Goal: Transaction & Acquisition: Purchase product/service

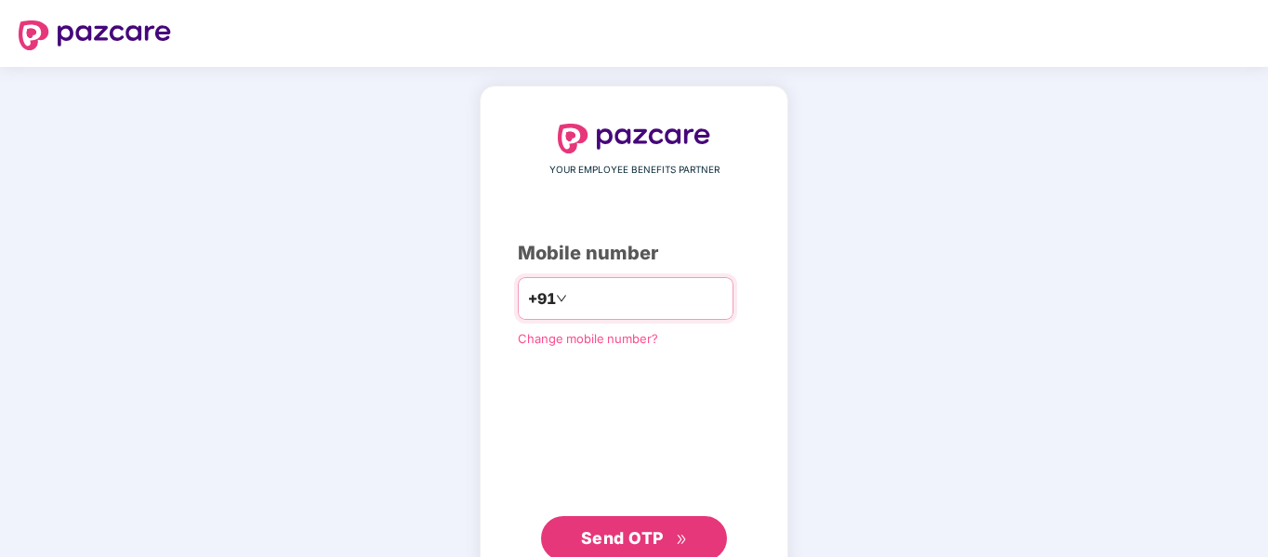
type input "**********"
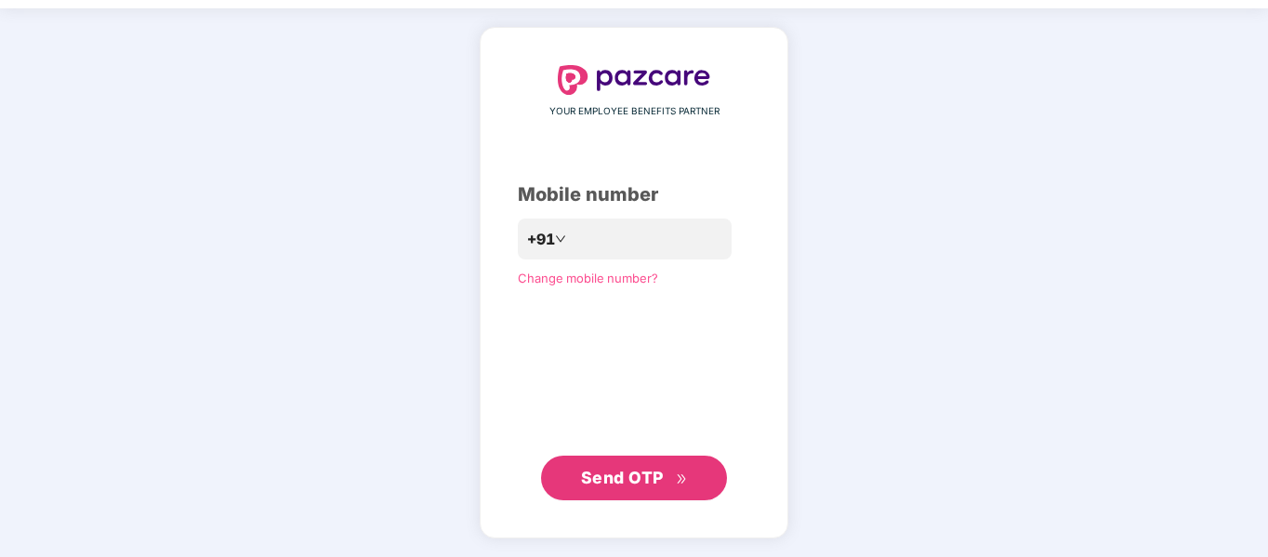
click at [590, 493] on button "Send OTP" at bounding box center [634, 478] width 186 height 45
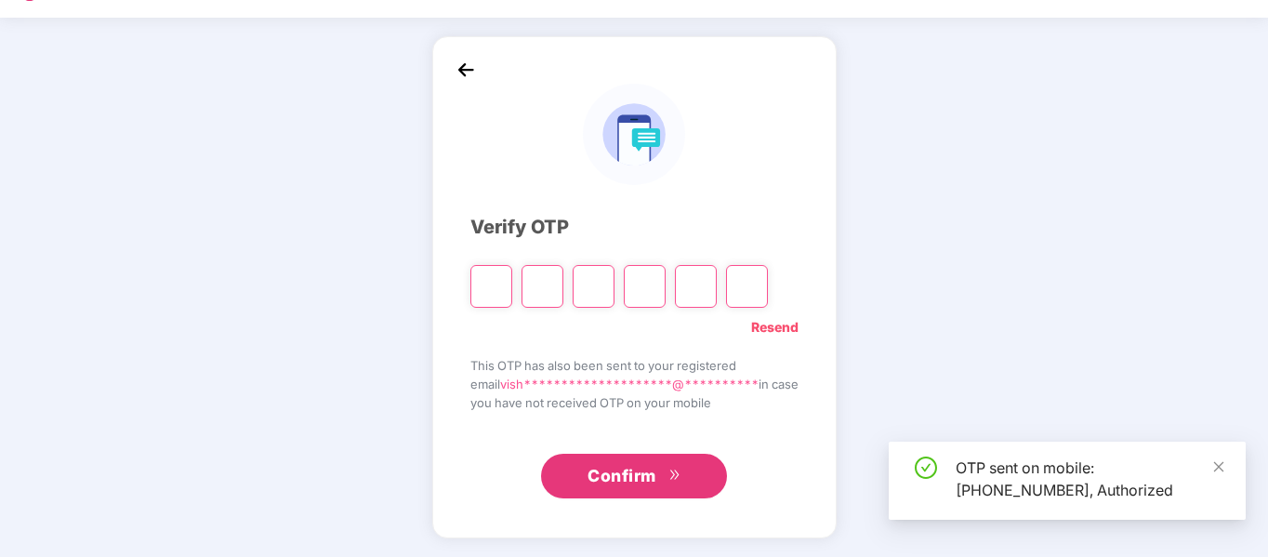
scroll to position [49, 0]
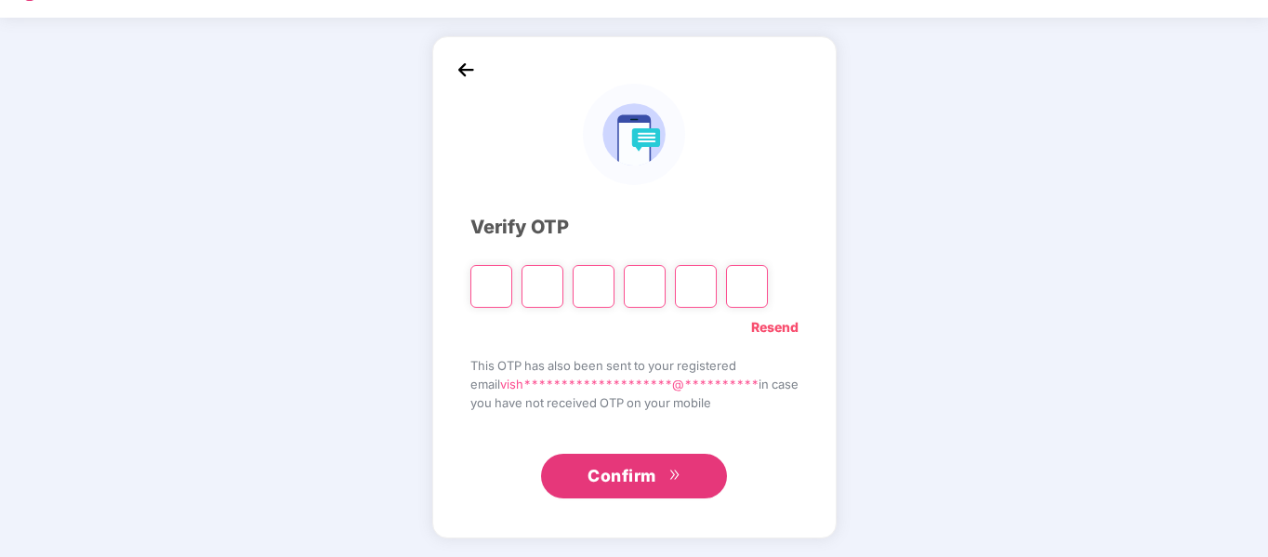
type input "*"
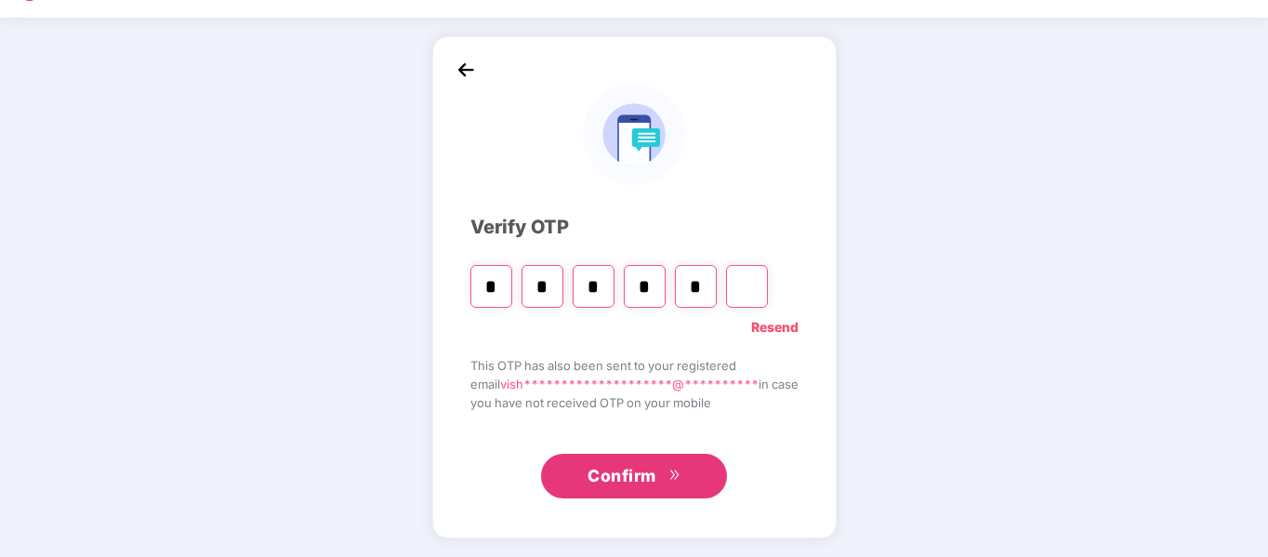
type input "*"
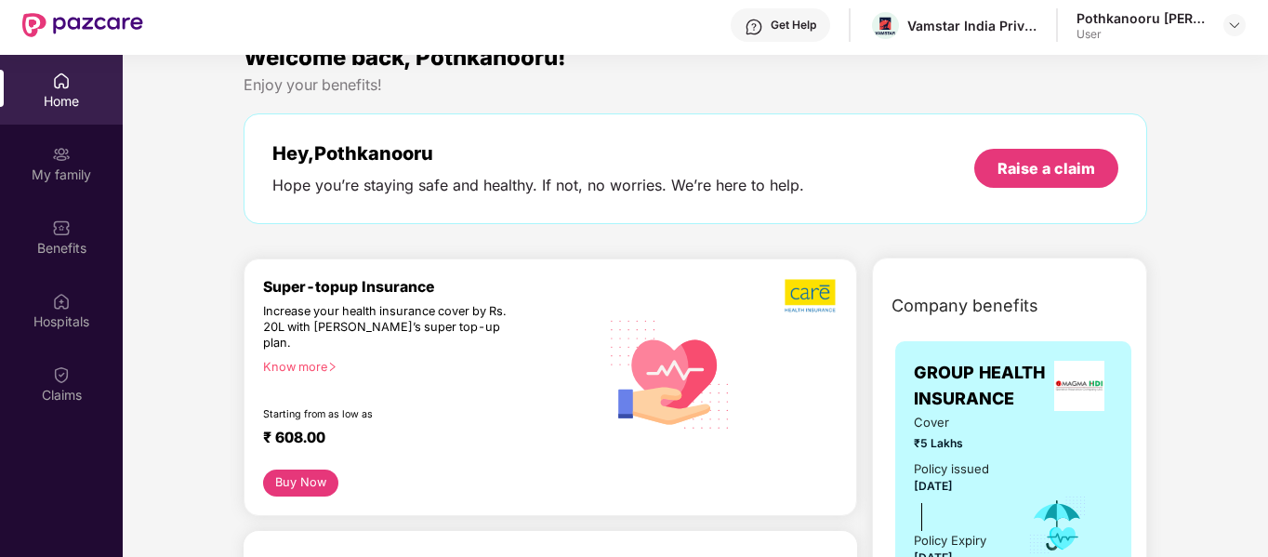
scroll to position [0, 0]
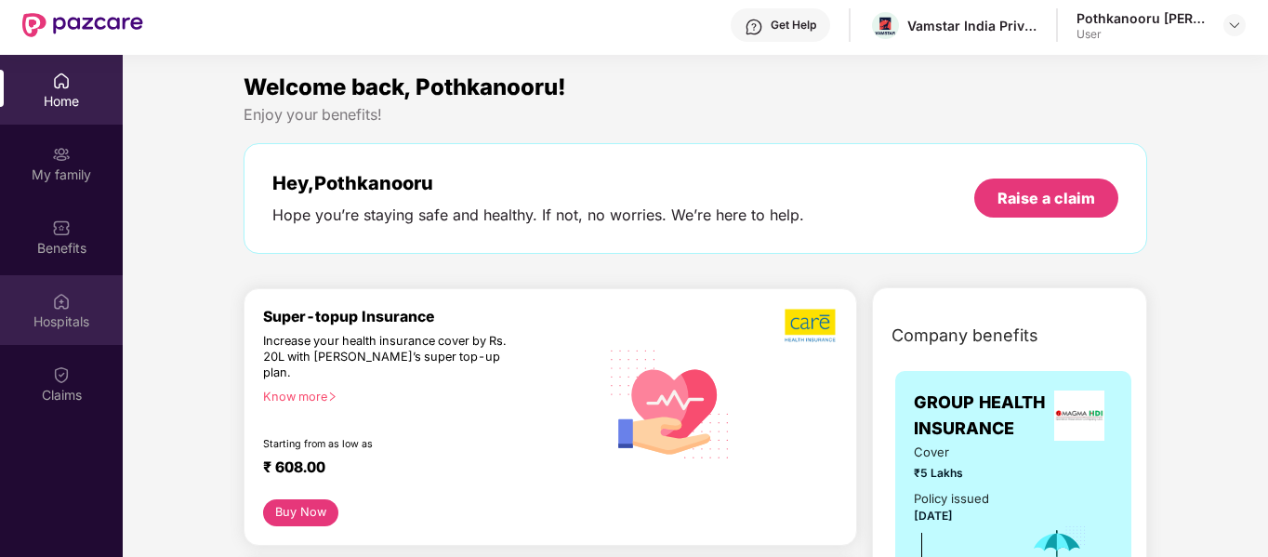
click at [66, 290] on div at bounding box center [61, 299] width 19 height 19
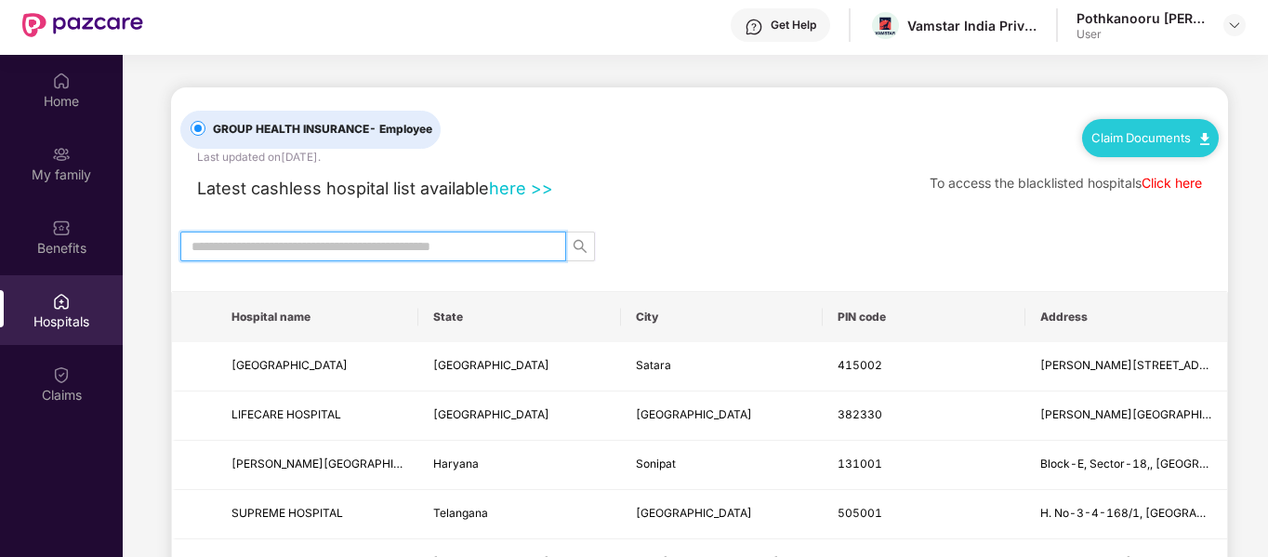
click at [327, 243] on input "text" at bounding box center [365, 246] width 349 height 20
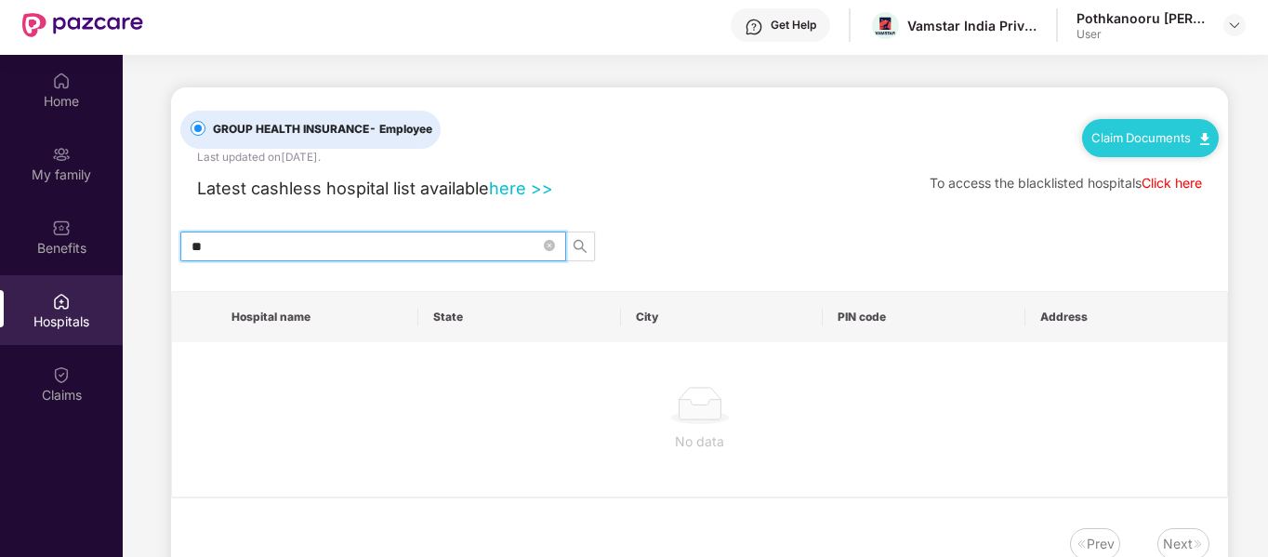
type input "*"
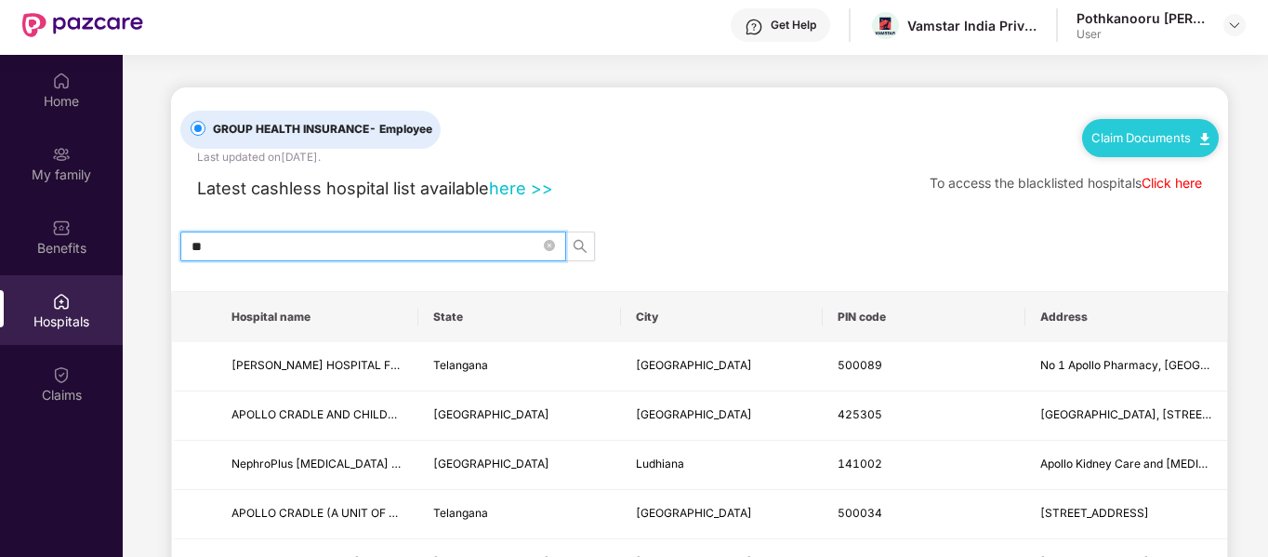
type input "*"
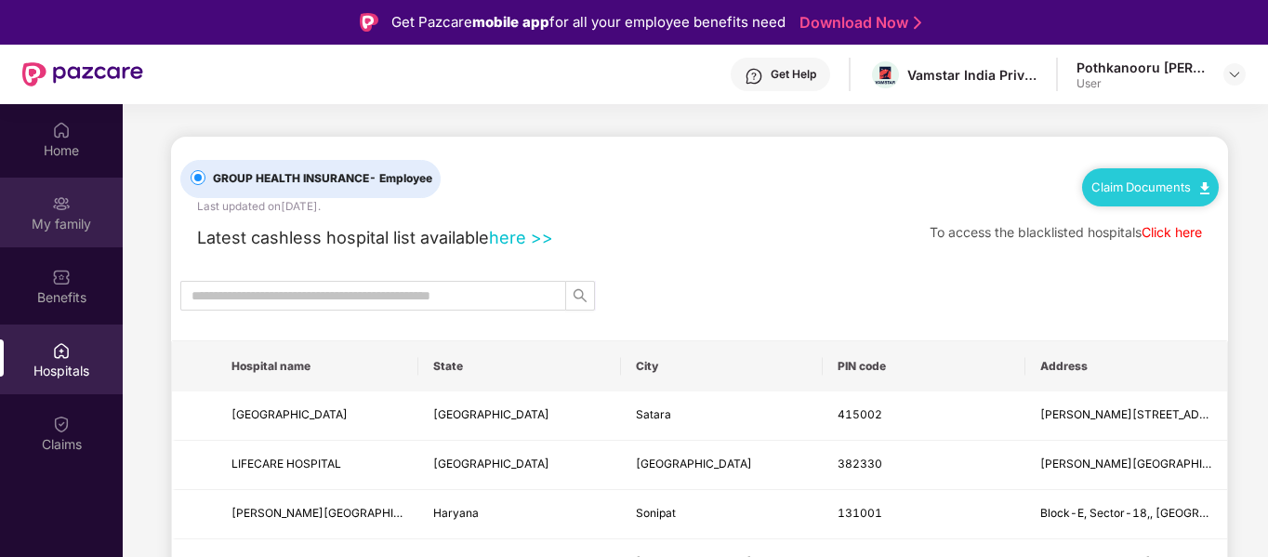
click at [79, 203] on div "My family" at bounding box center [61, 213] width 123 height 70
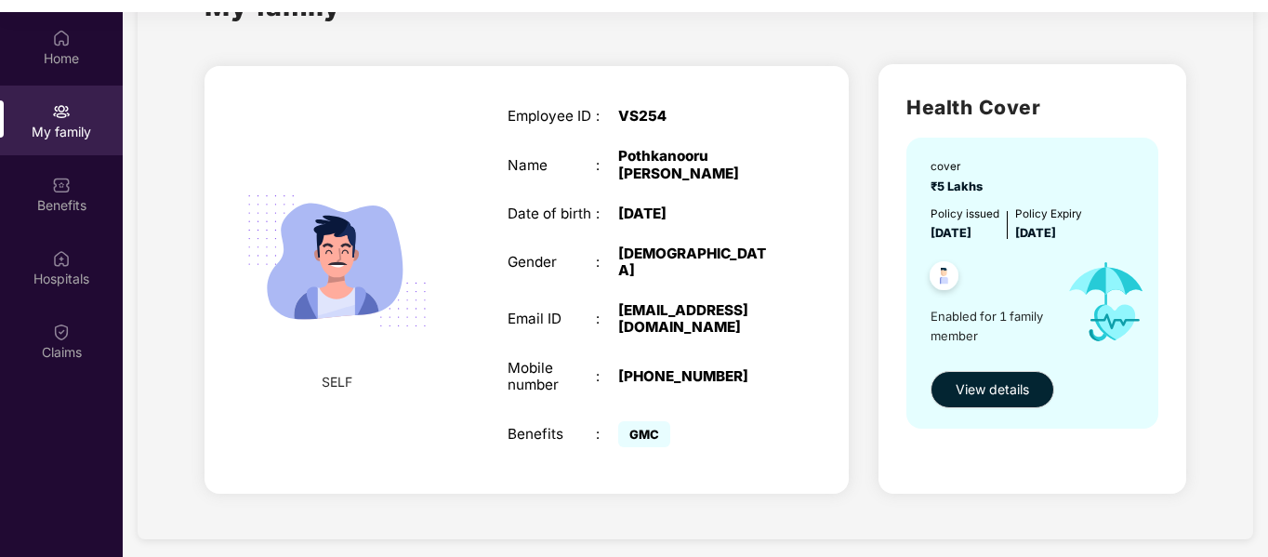
scroll to position [104, 0]
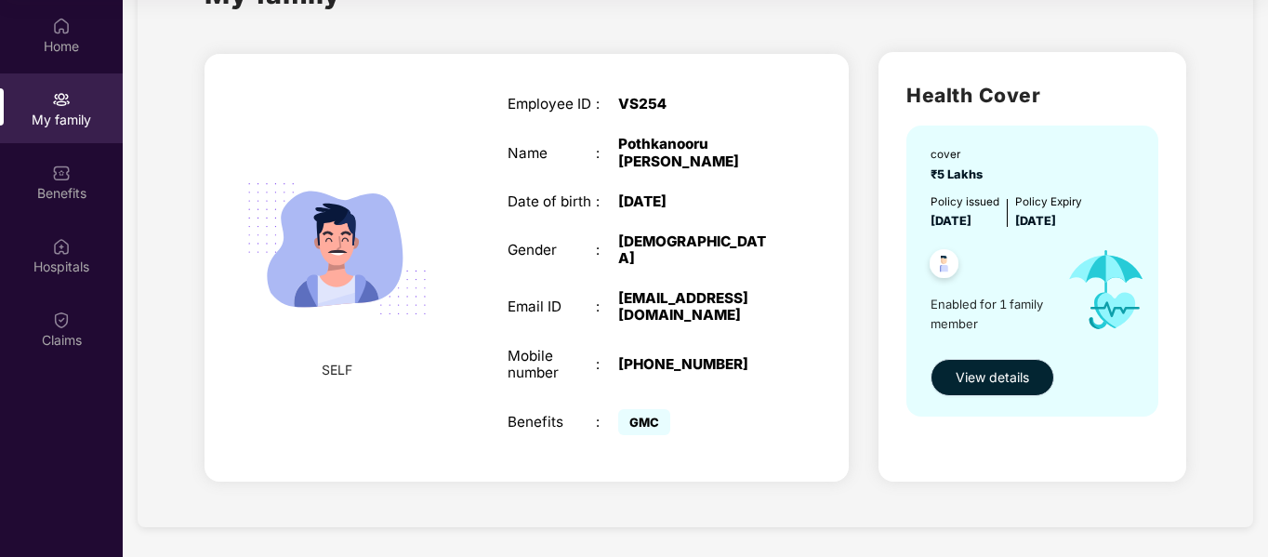
click at [970, 386] on span "View details" at bounding box center [992, 377] width 73 height 20
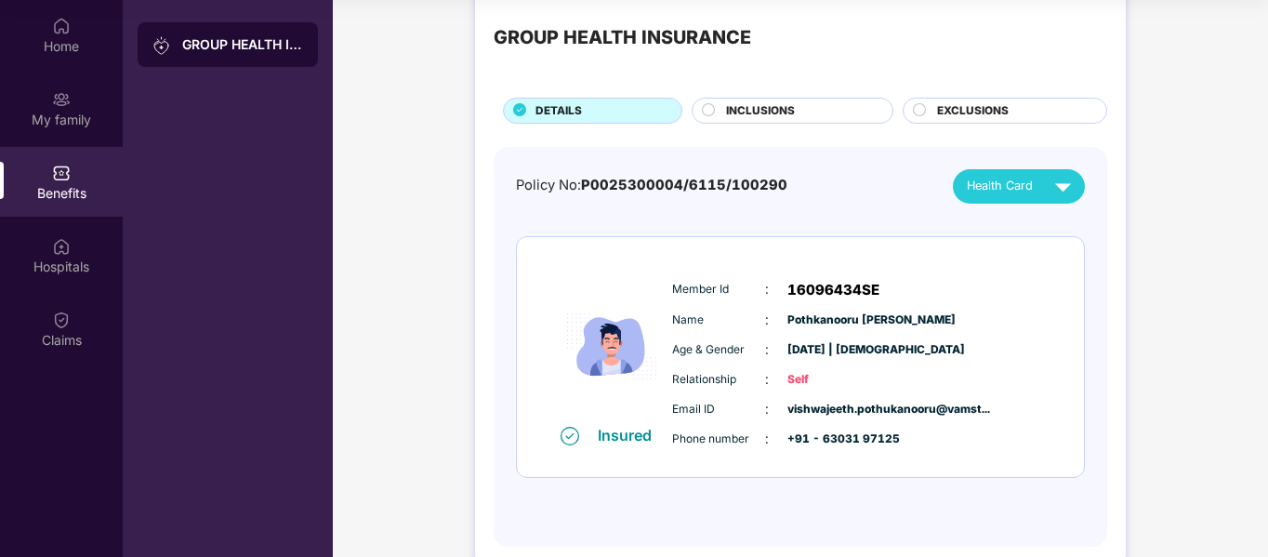
scroll to position [0, 0]
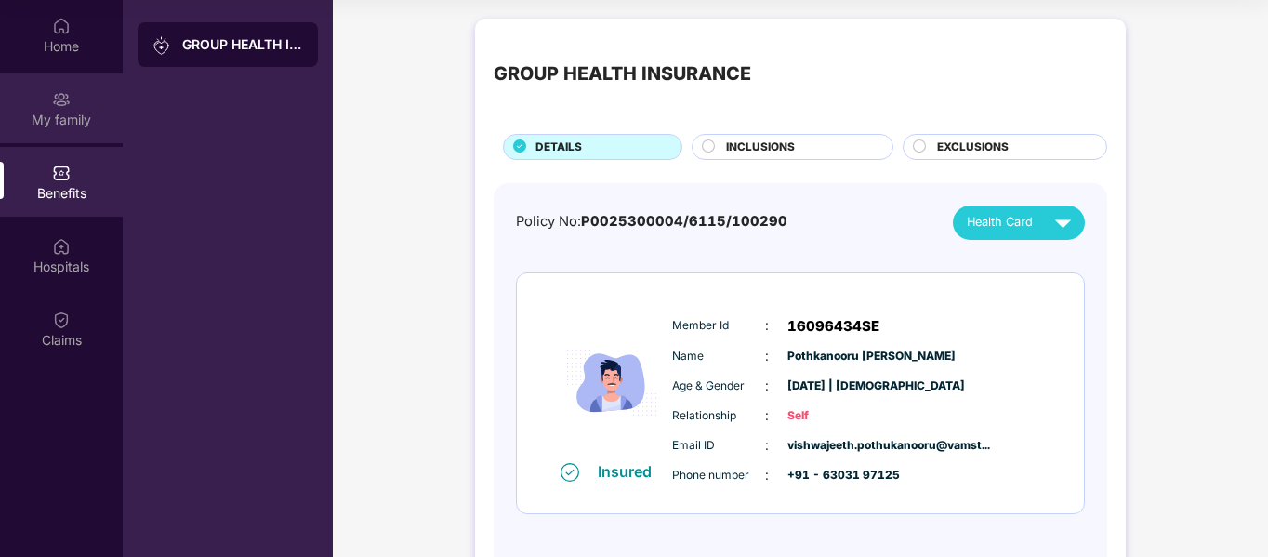
click at [62, 111] on div "My family" at bounding box center [61, 120] width 123 height 19
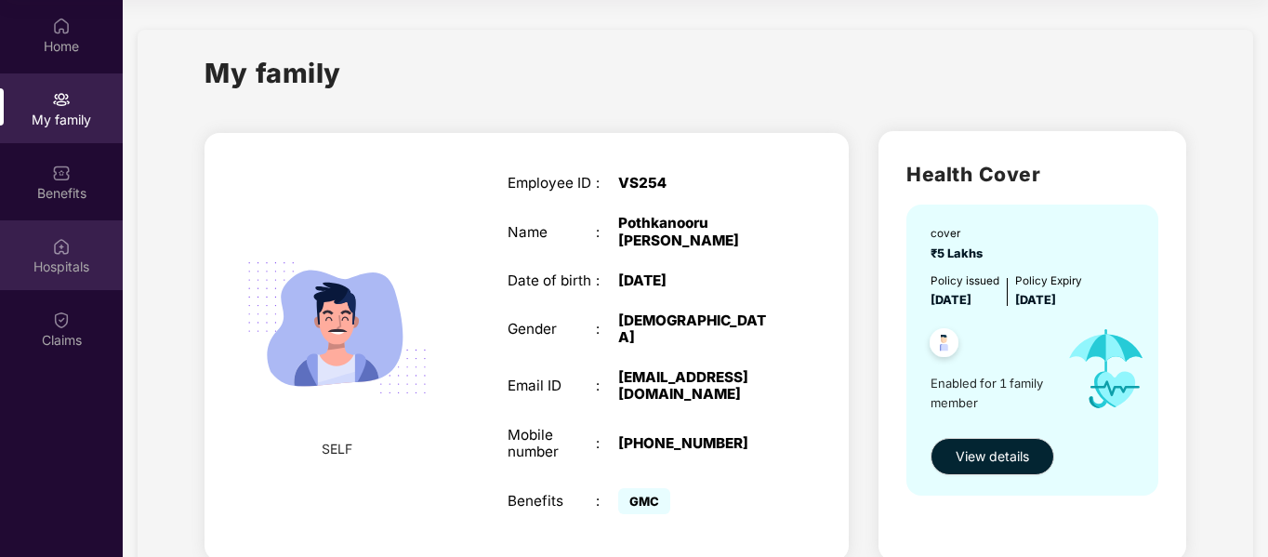
click at [75, 251] on div "Hospitals" at bounding box center [61, 255] width 123 height 70
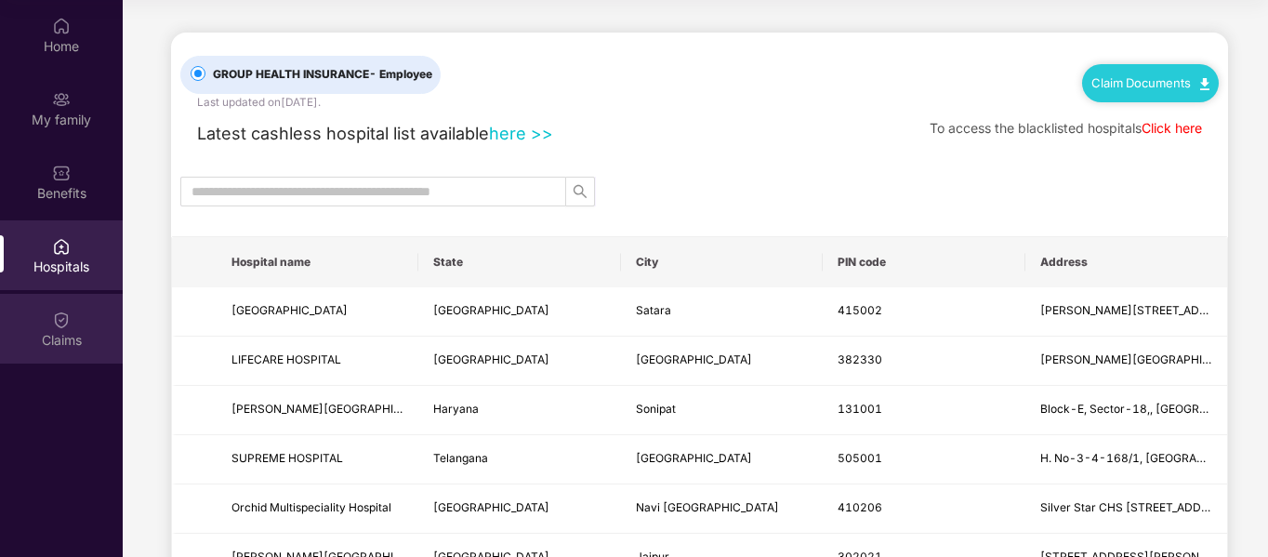
click at [58, 317] on img at bounding box center [61, 319] width 19 height 19
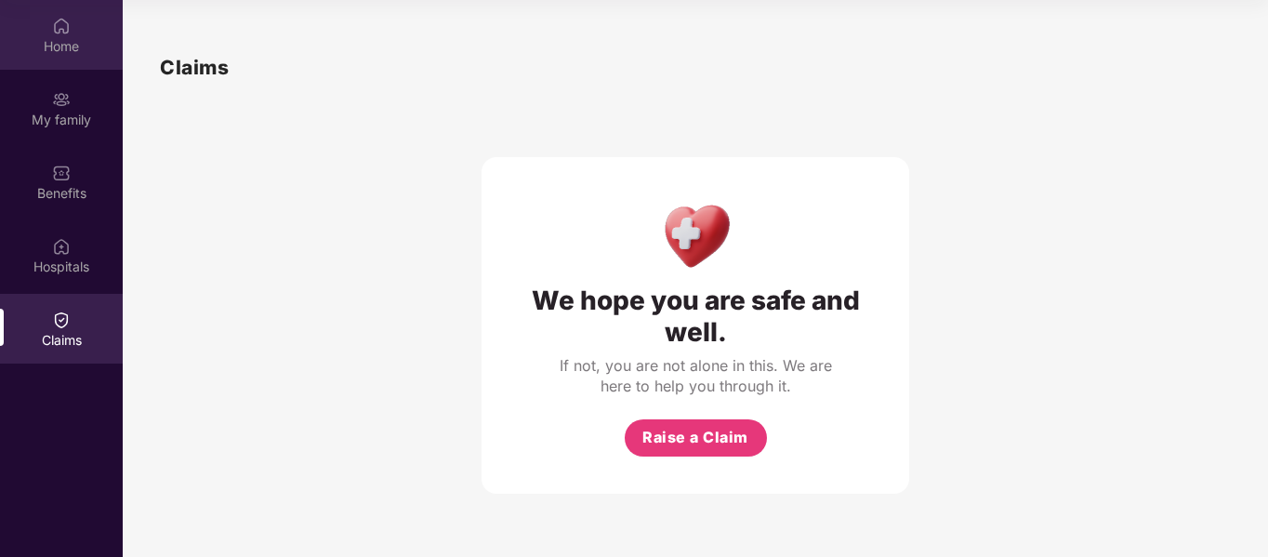
click at [57, 40] on div "Home" at bounding box center [61, 46] width 123 height 19
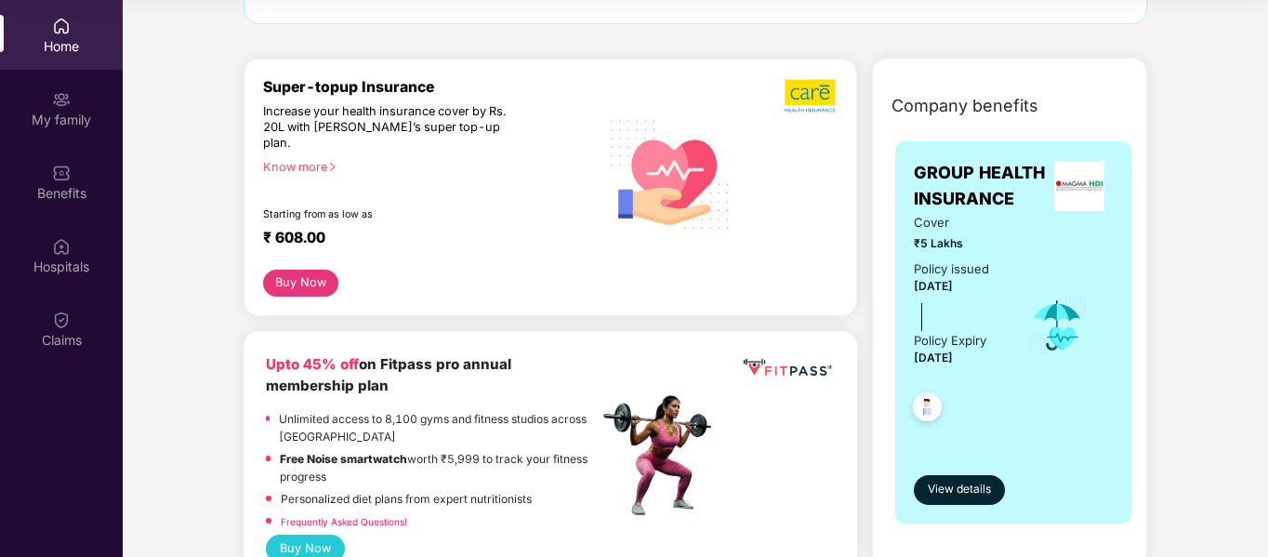
scroll to position [186, 0]
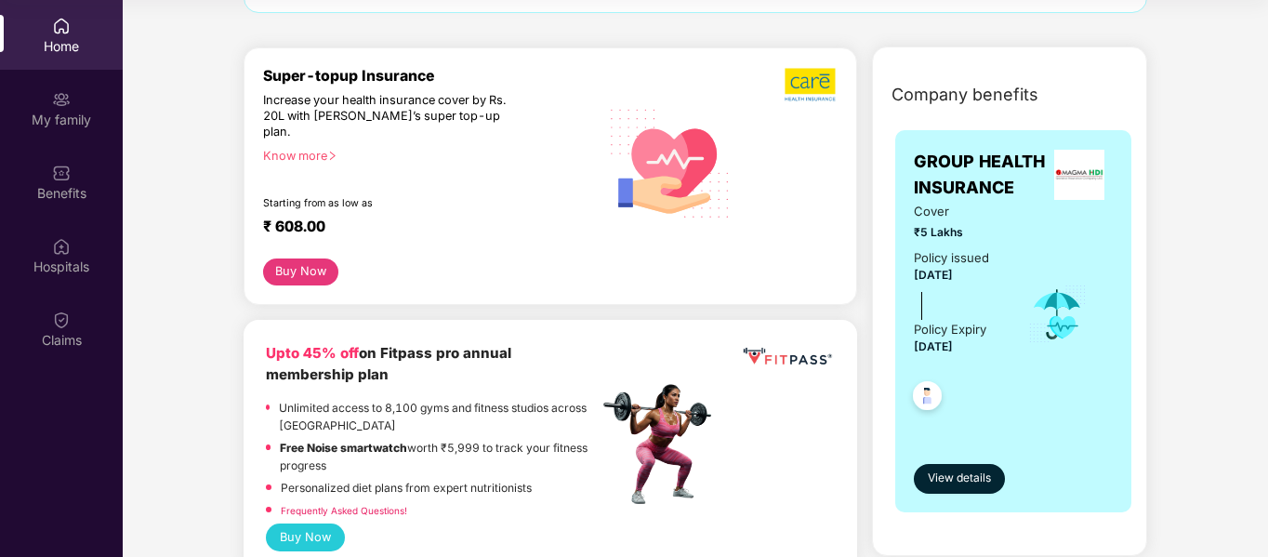
click at [313, 259] on button "Buy Now" at bounding box center [300, 271] width 75 height 27
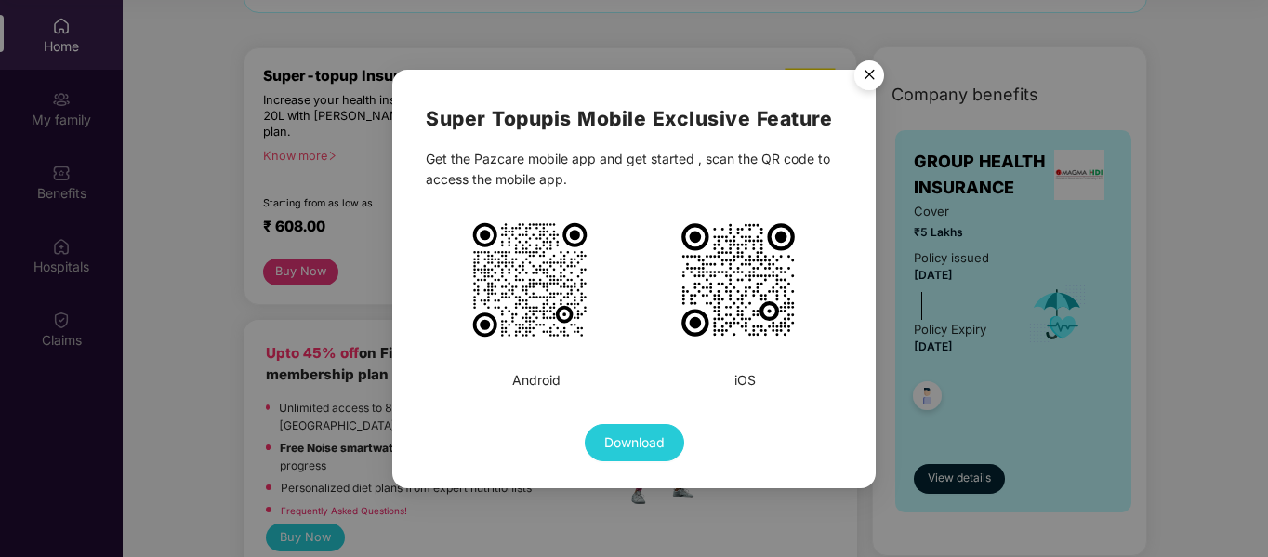
click at [871, 80] on img "Close" at bounding box center [869, 78] width 52 height 52
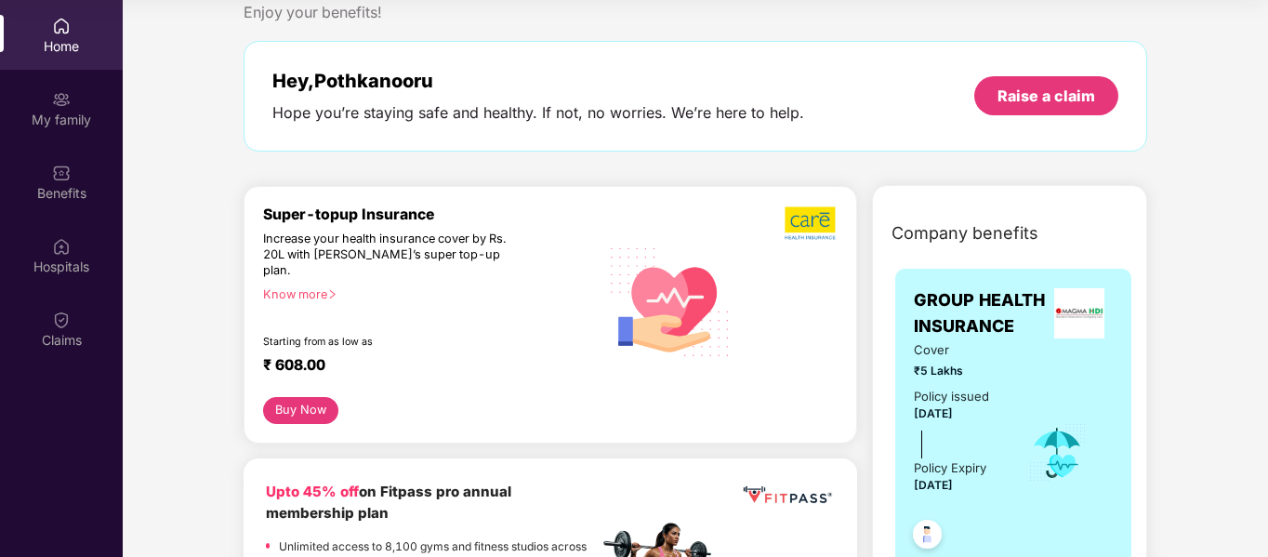
scroll to position [93, 0]
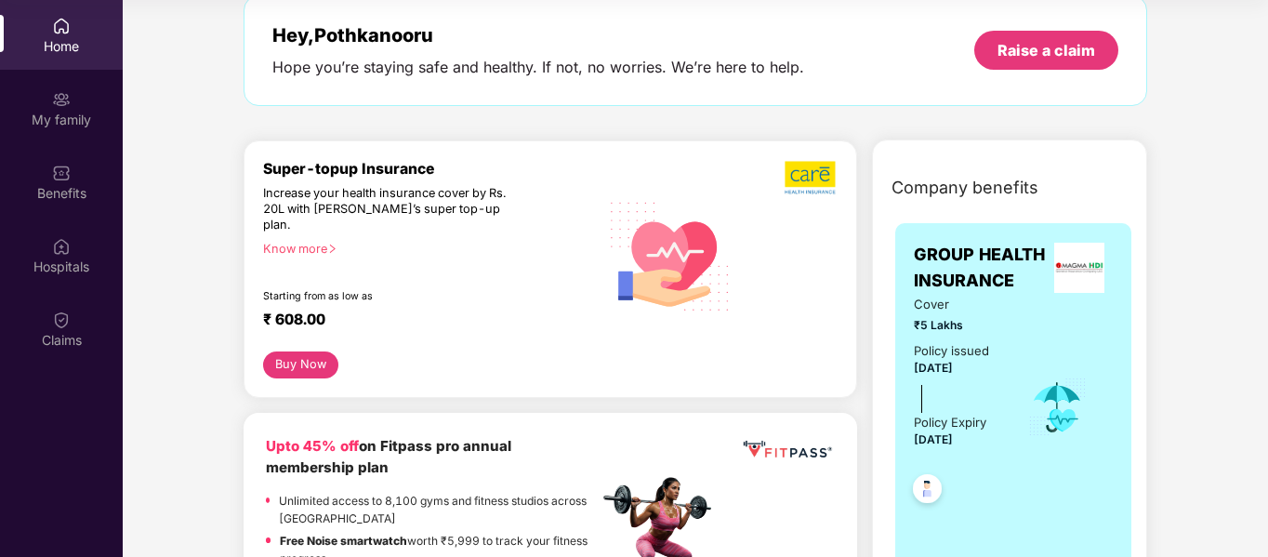
click at [293, 351] on button "Buy Now" at bounding box center [300, 364] width 75 height 27
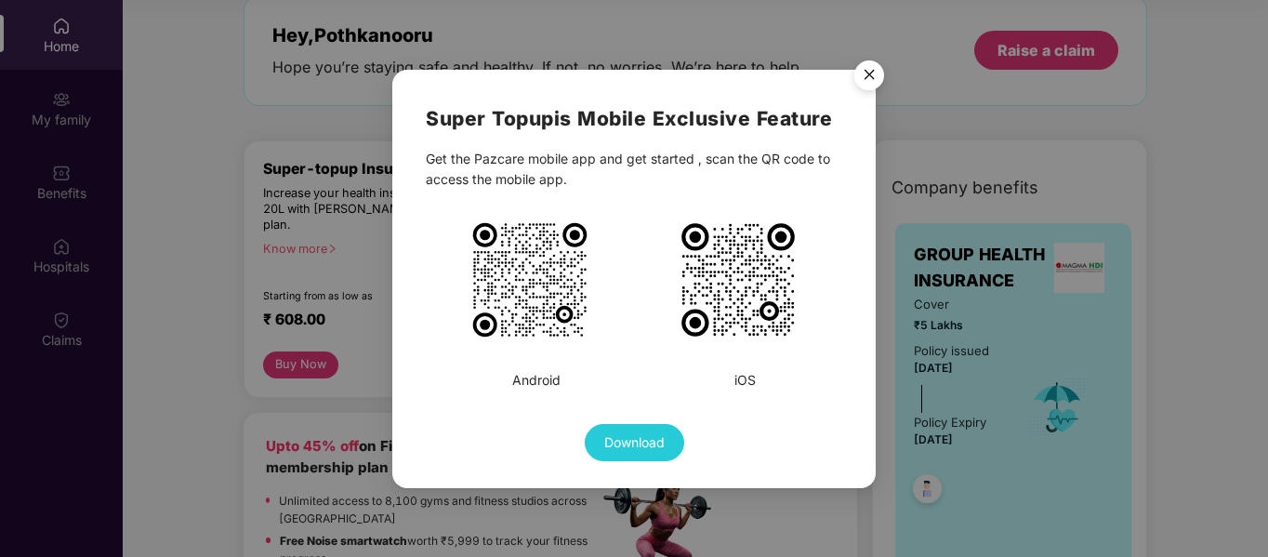
click at [872, 83] on img "Close" at bounding box center [869, 78] width 52 height 52
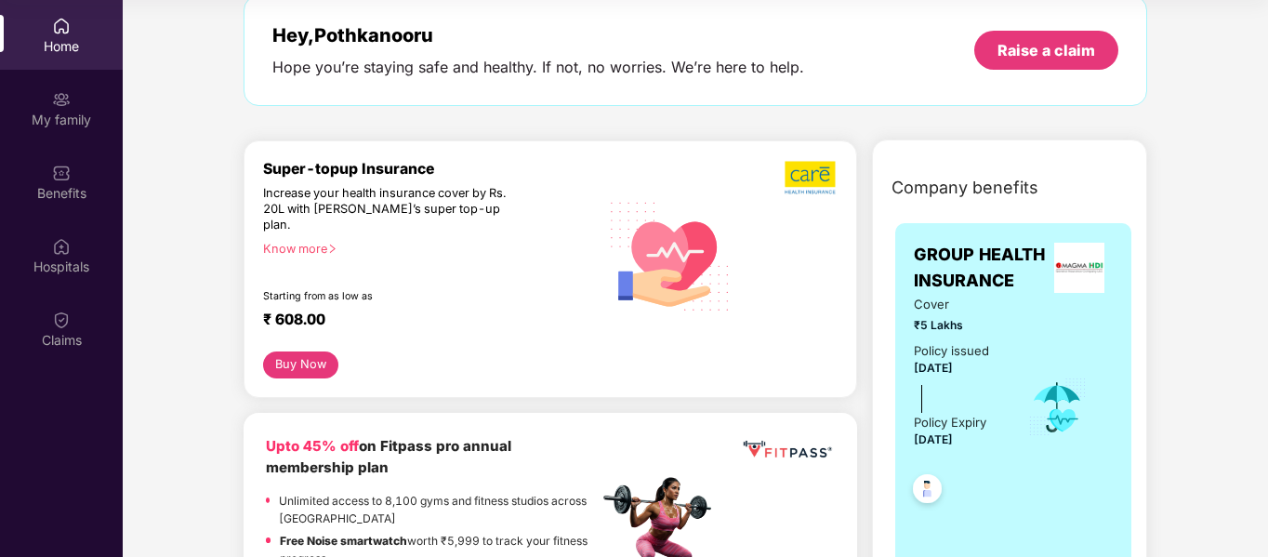
click at [295, 242] on div "Know more" at bounding box center [425, 248] width 324 height 13
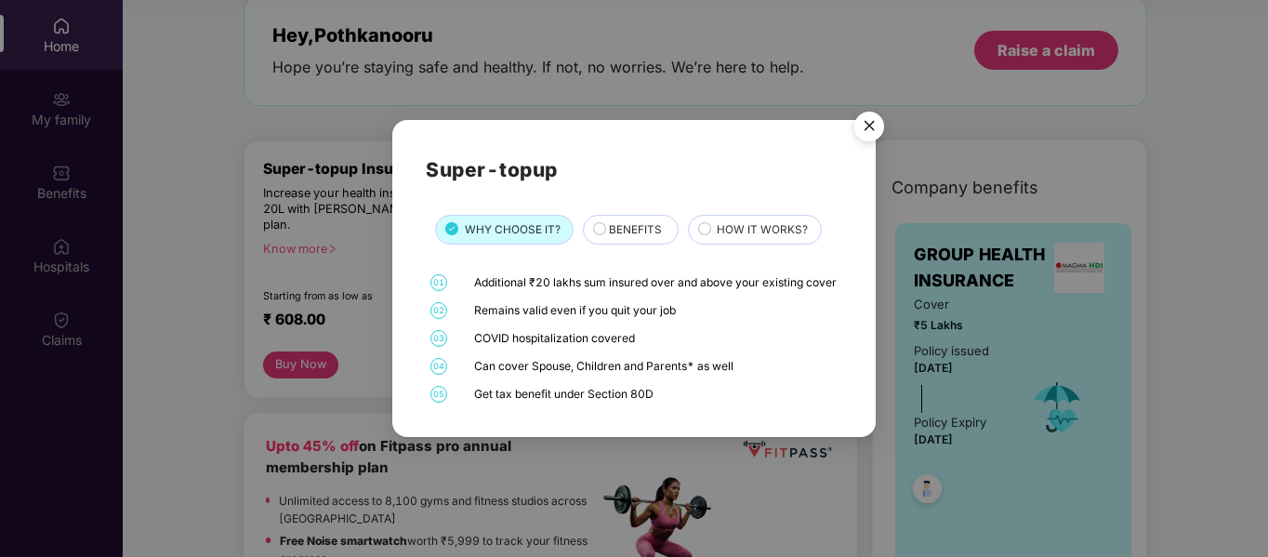
click at [633, 231] on div "BENEFITS" at bounding box center [634, 231] width 69 height 20
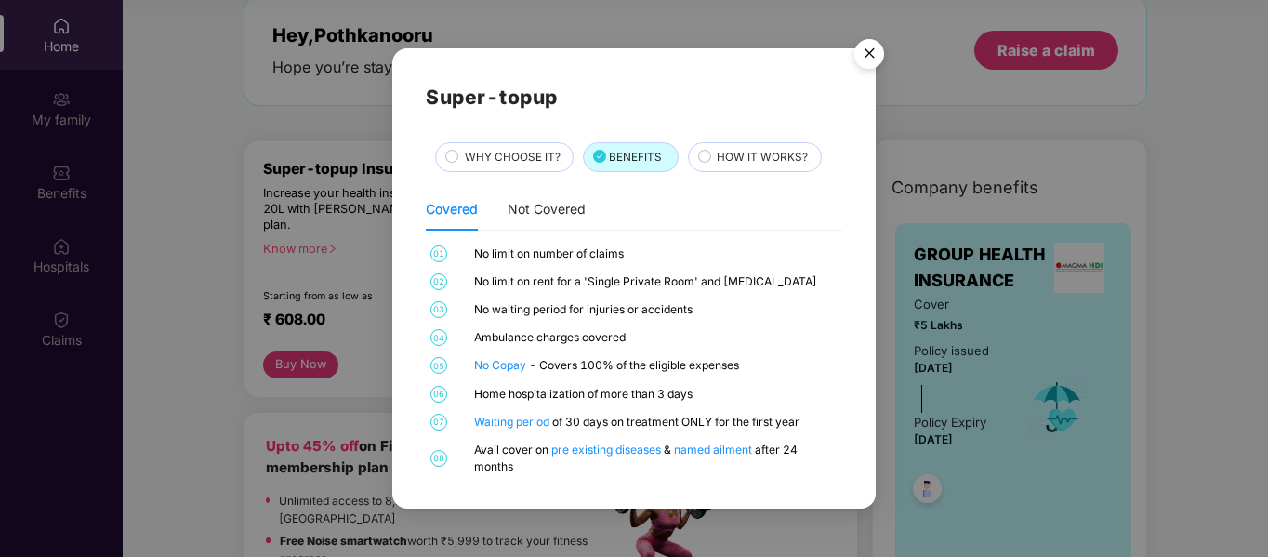
click at [742, 151] on span "HOW IT WORKS?" at bounding box center [762, 158] width 91 height 18
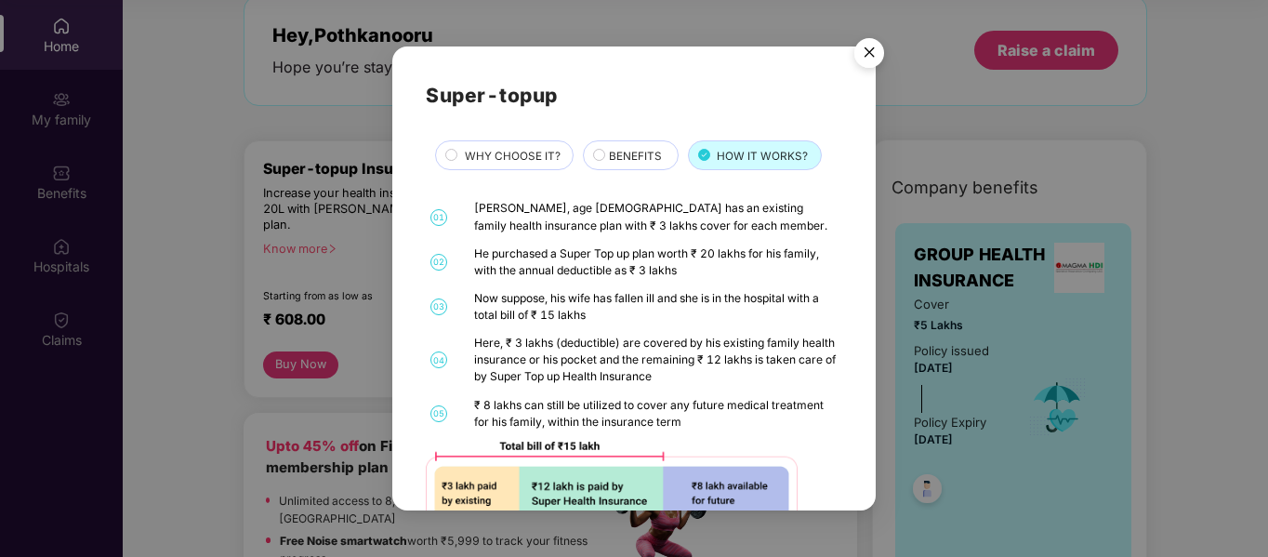
scroll to position [79, 0]
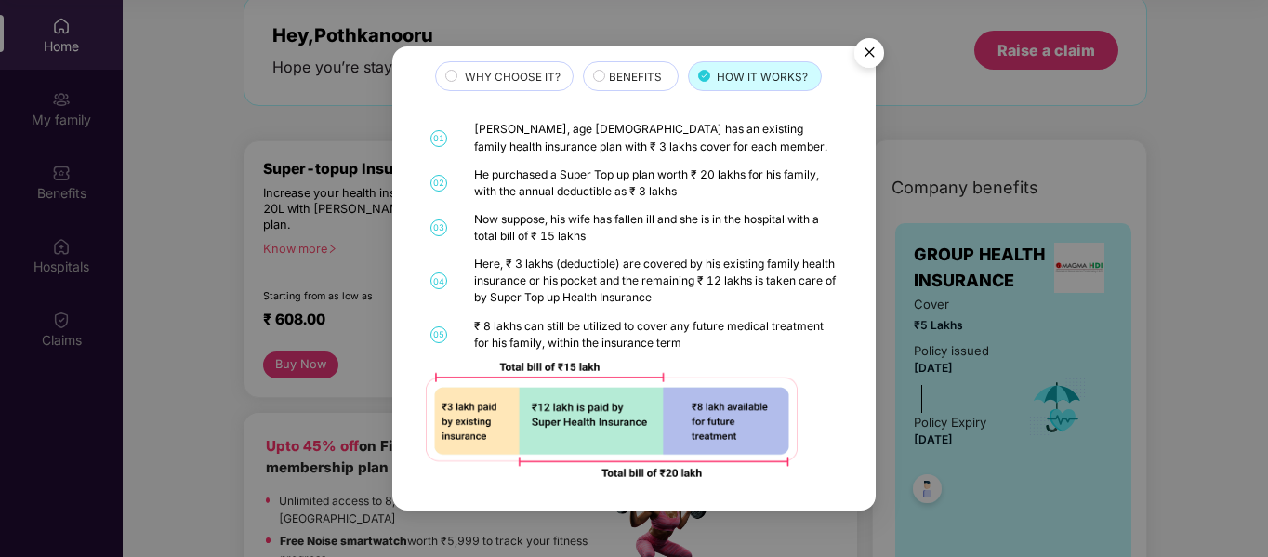
click at [474, 80] on span "WHY CHOOSE IT?" at bounding box center [513, 78] width 96 height 18
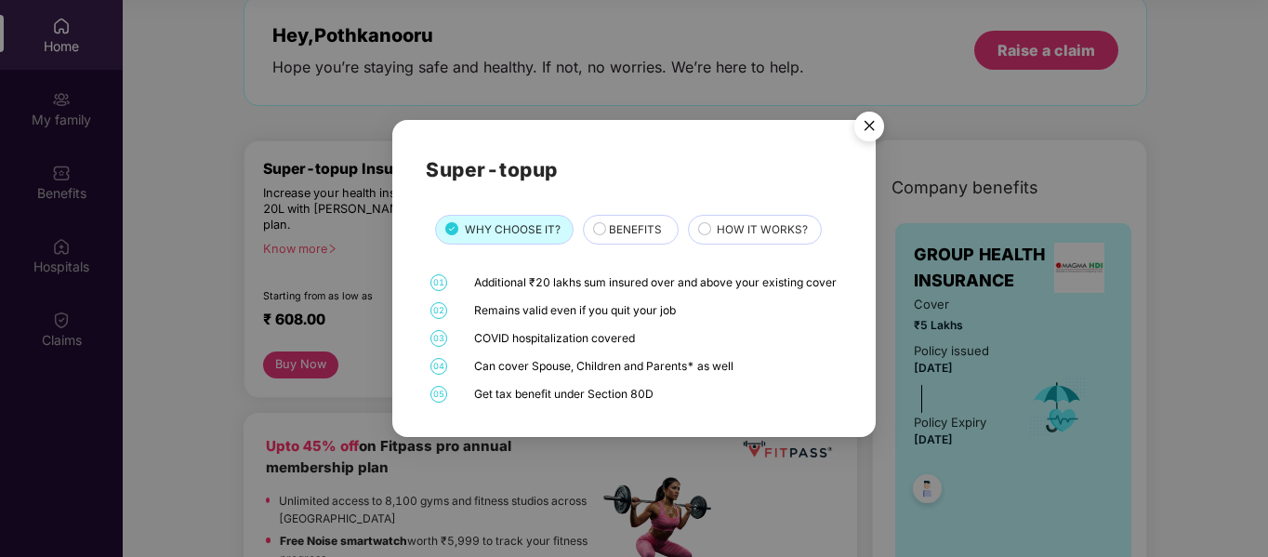
click at [869, 119] on img "Close" at bounding box center [869, 129] width 52 height 52
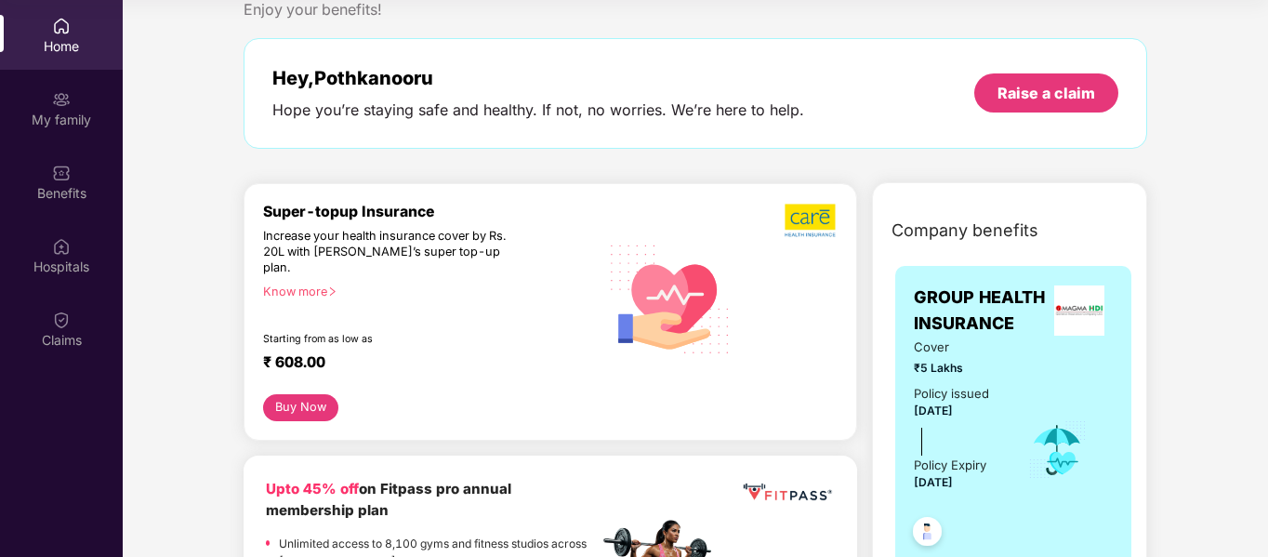
scroll to position [93, 0]
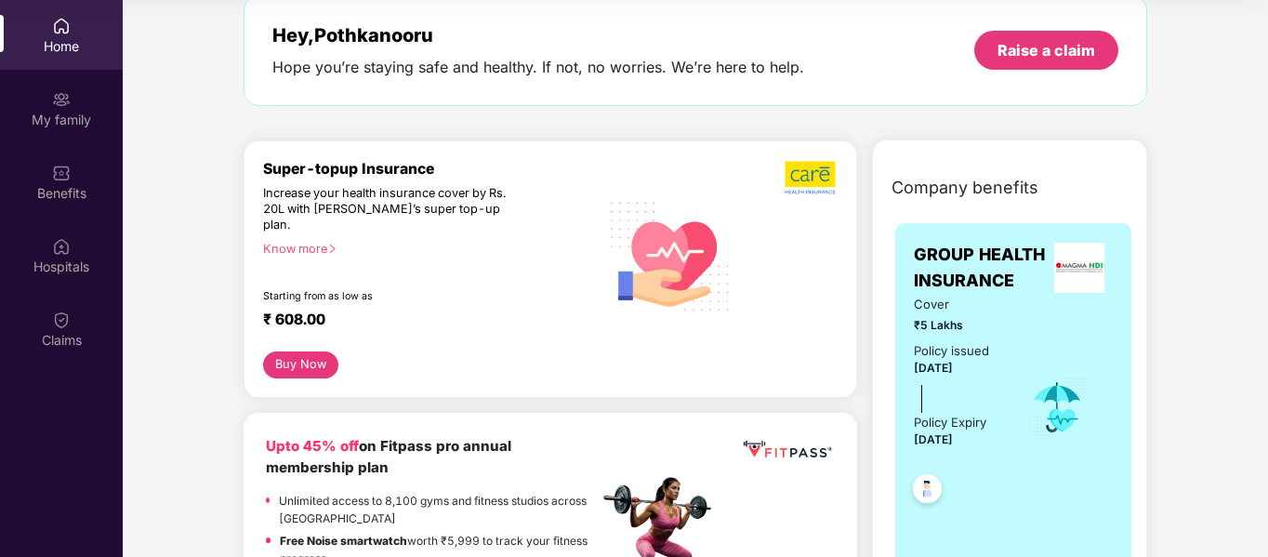
click at [302, 351] on button "Buy Now" at bounding box center [300, 364] width 75 height 27
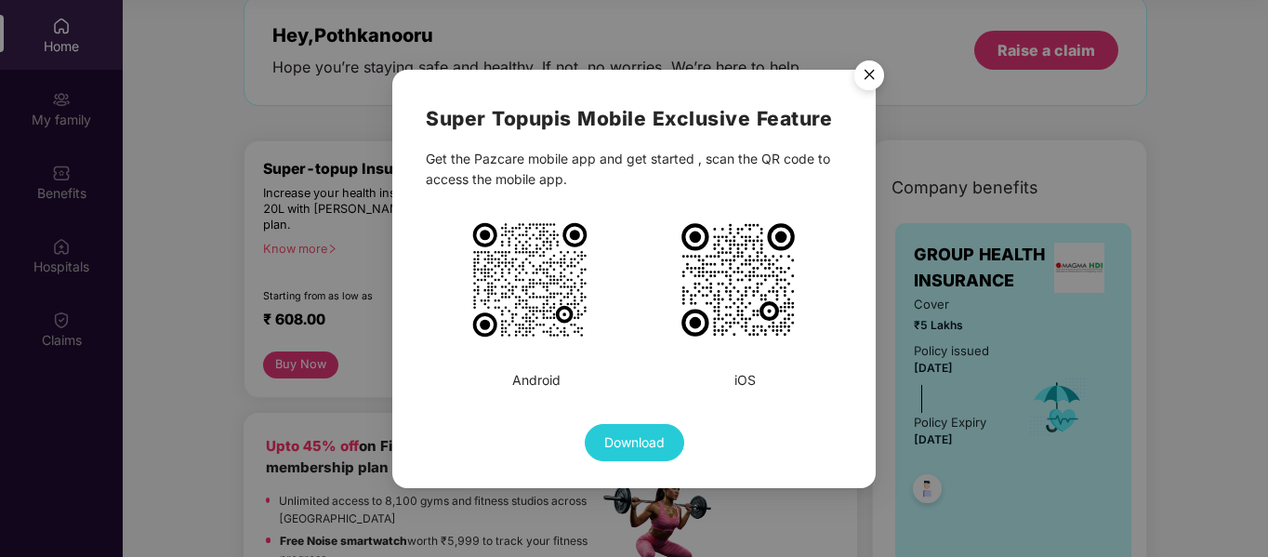
click at [864, 76] on img "Close" at bounding box center [869, 78] width 52 height 52
